Goal: Navigation & Orientation: Find specific page/section

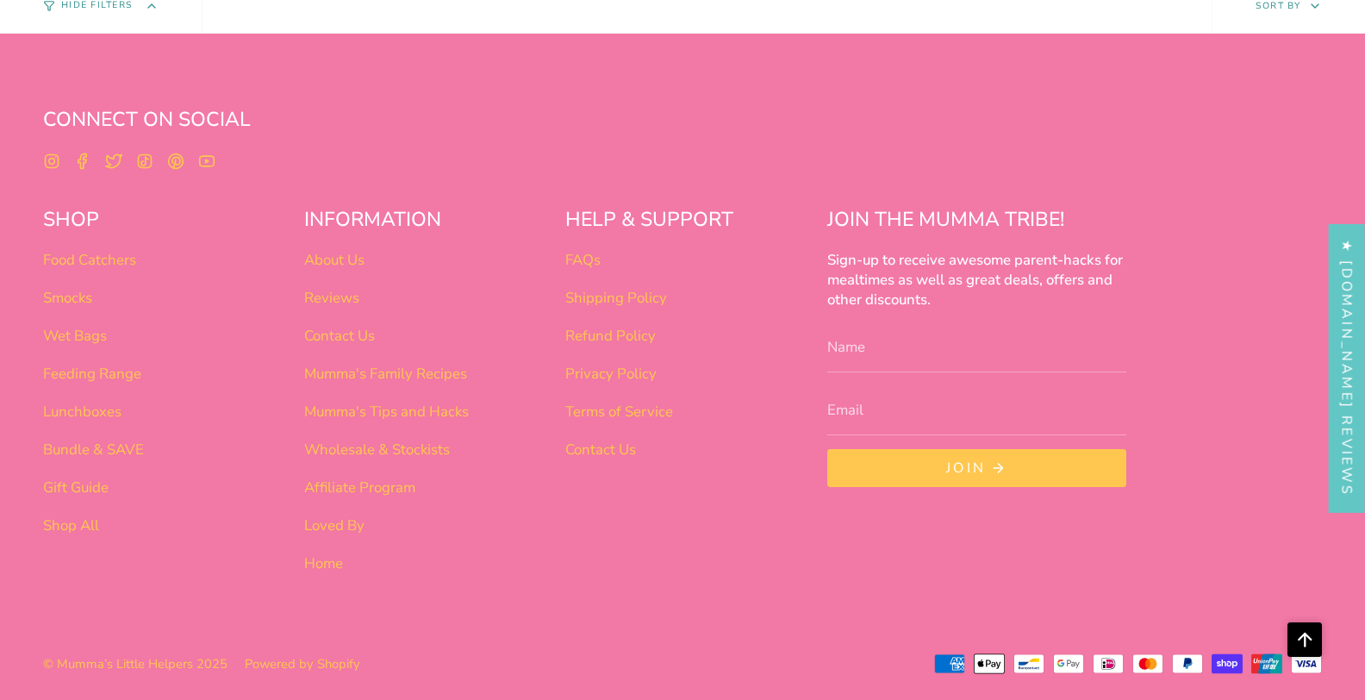
scroll to position [1713, 0]
